Goal: Communication & Community: Share content

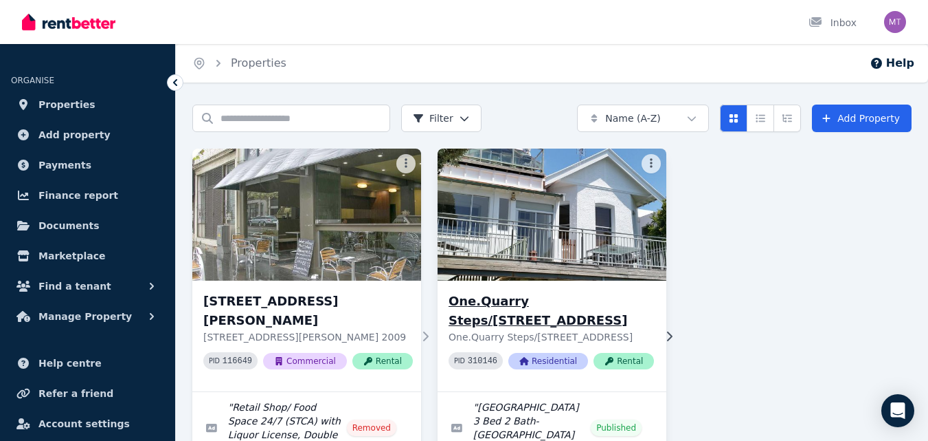
click at [586, 196] on img at bounding box center [552, 214] width 241 height 139
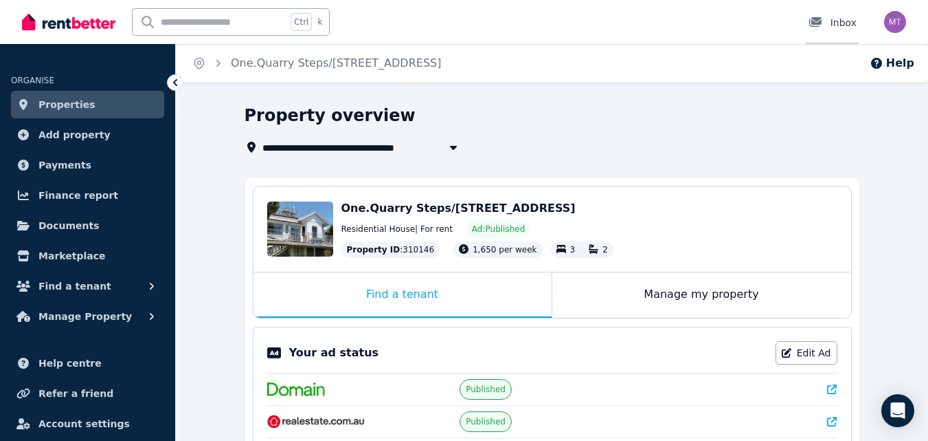
click at [844, 20] on div "Inbox" at bounding box center [833, 23] width 48 height 14
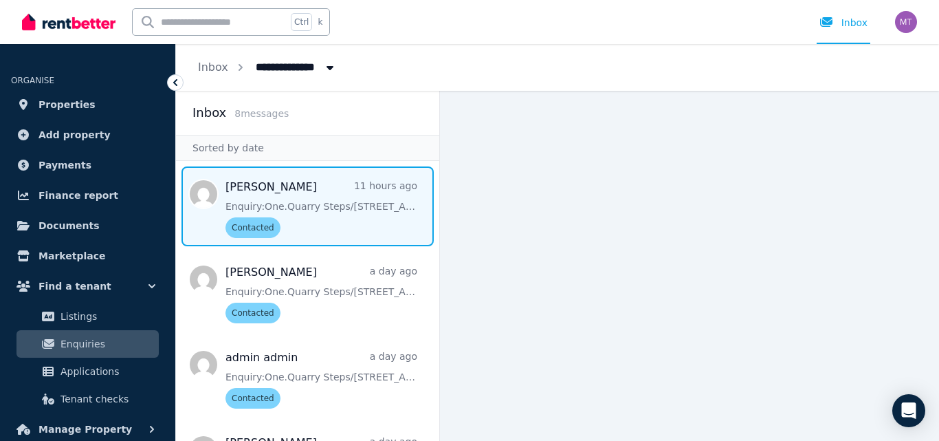
click at [280, 206] on span "Message list" at bounding box center [307, 206] width 263 height 80
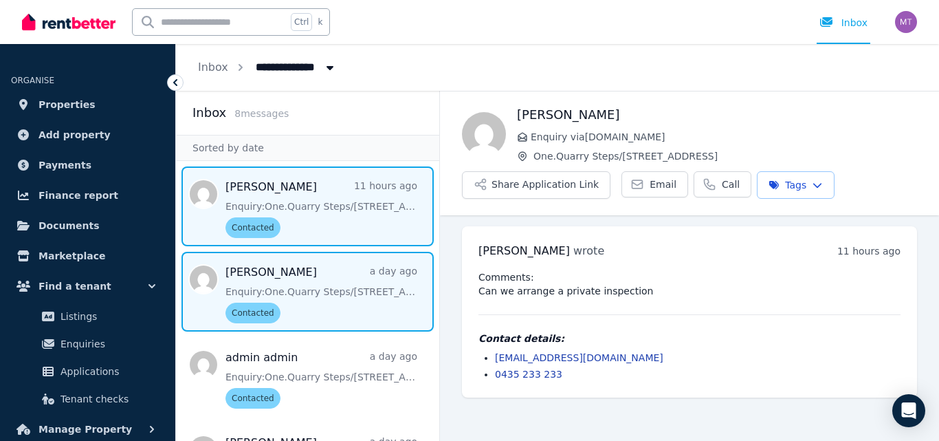
click at [278, 290] on span "Message list" at bounding box center [307, 292] width 263 height 80
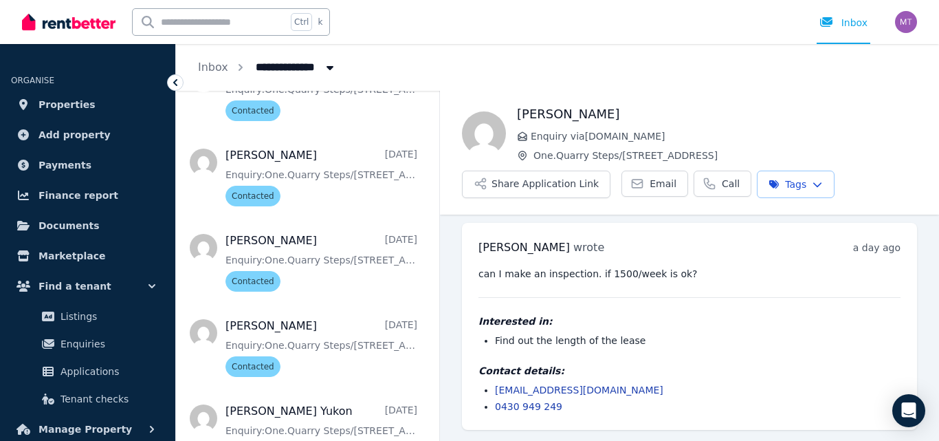
scroll to position [408, 0]
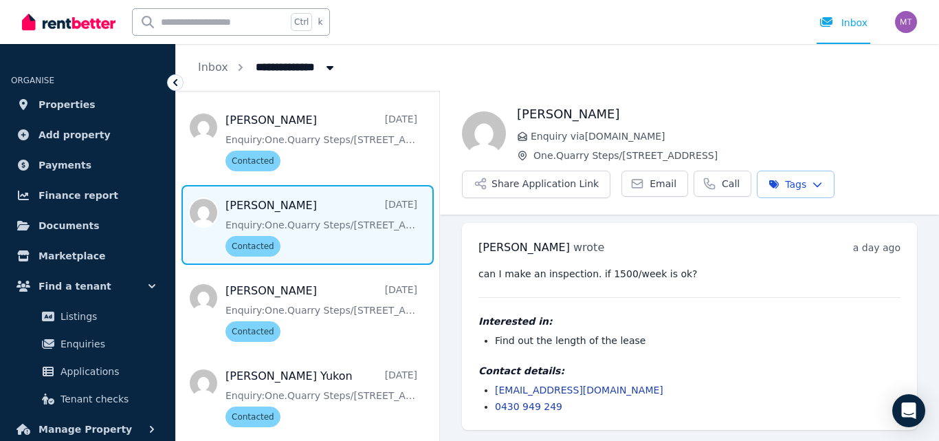
click at [264, 222] on span "Message list" at bounding box center [307, 225] width 263 height 80
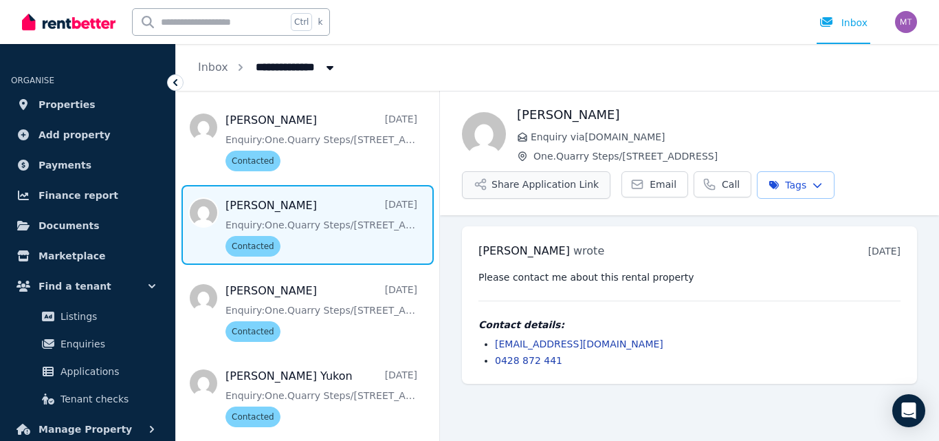
click at [535, 185] on button "Share Application Link" at bounding box center [536, 184] width 148 height 27
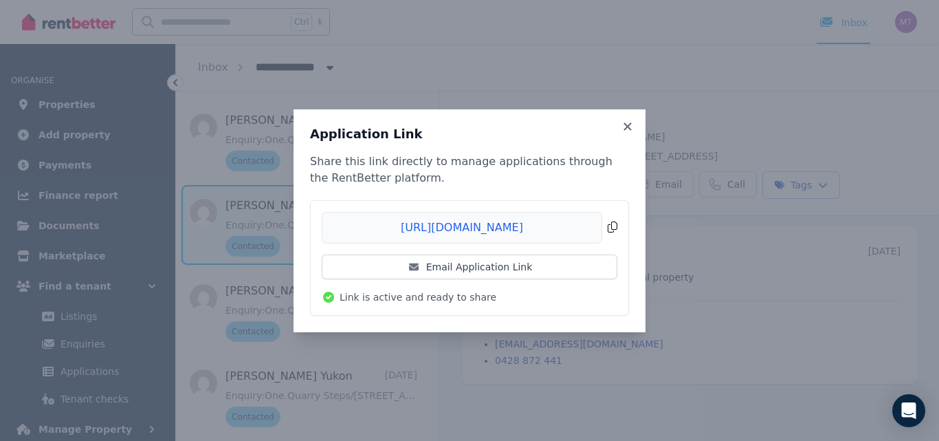
drag, startPoint x: 581, startPoint y: 225, endPoint x: 570, endPoint y: 223, distance: 11.1
click at [569, 223] on span "Copied!" at bounding box center [470, 228] width 296 height 32
click at [629, 122] on icon at bounding box center [628, 126] width 14 height 12
